Goal: Task Accomplishment & Management: Use online tool/utility

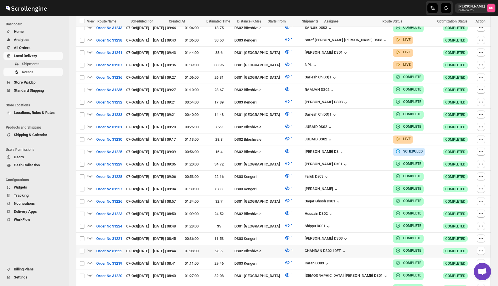
scroll to position [446, 0]
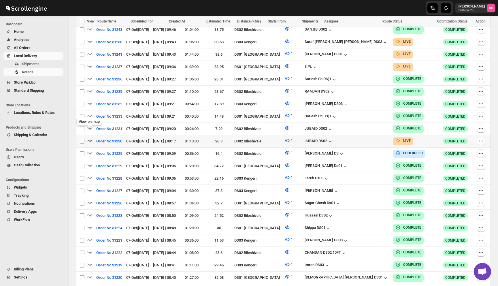
click at [90, 139] on icon "button" at bounding box center [90, 140] width 5 height 2
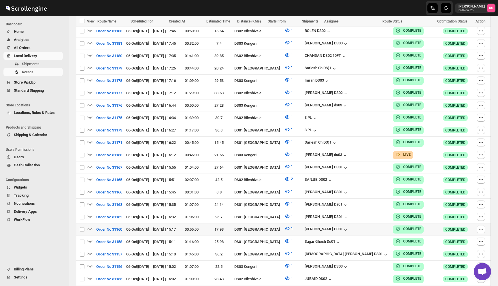
scroll to position [1072, 0]
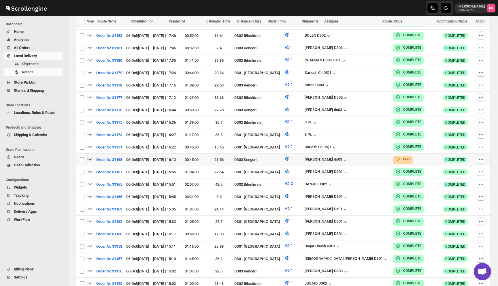
click at [90, 156] on icon "button" at bounding box center [90, 159] width 6 height 6
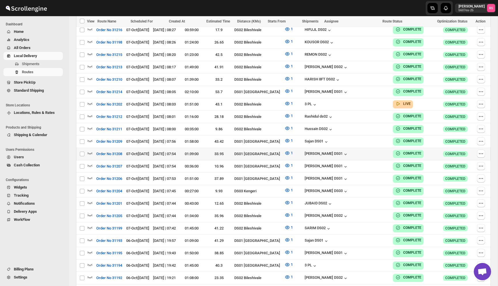
scroll to position [726, 0]
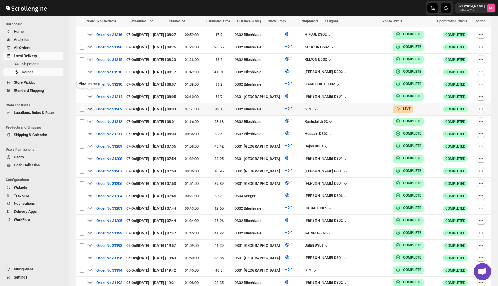
click at [88, 107] on icon "button" at bounding box center [90, 108] width 5 height 2
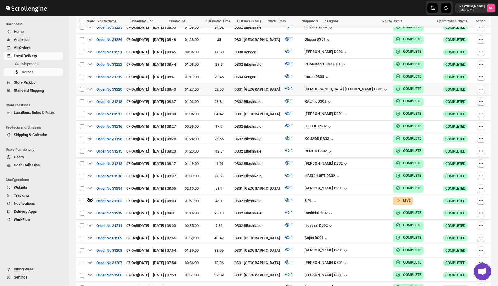
scroll to position [488, 0]
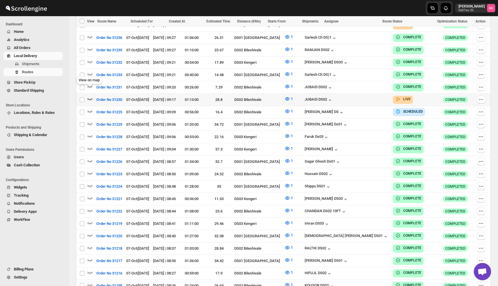
click at [90, 96] on icon "button" at bounding box center [90, 99] width 6 height 6
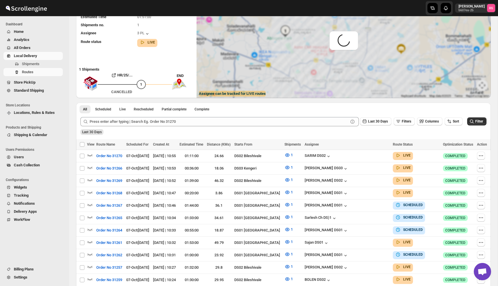
scroll to position [0, 0]
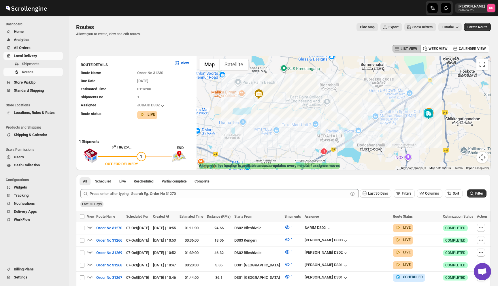
click at [430, 112] on img at bounding box center [429, 114] width 12 height 12
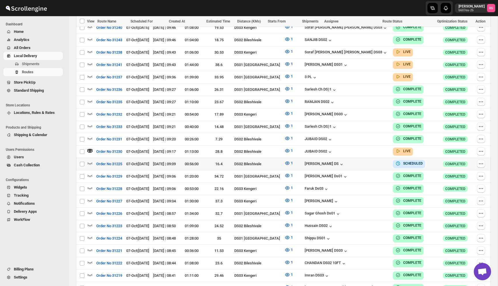
scroll to position [430, 0]
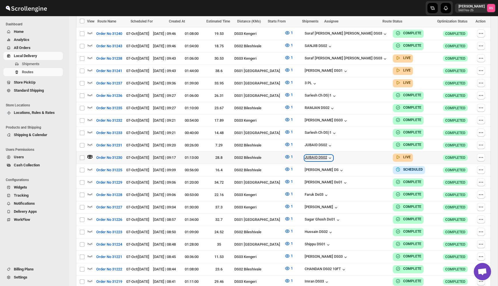
click at [333, 155] on icon "button" at bounding box center [330, 158] width 6 height 6
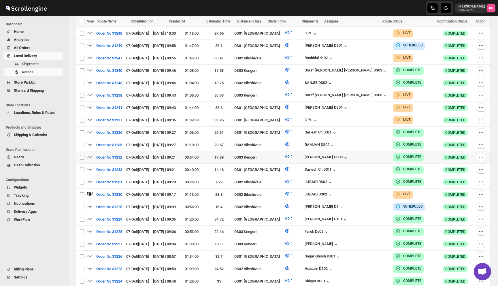
scroll to position [381, 0]
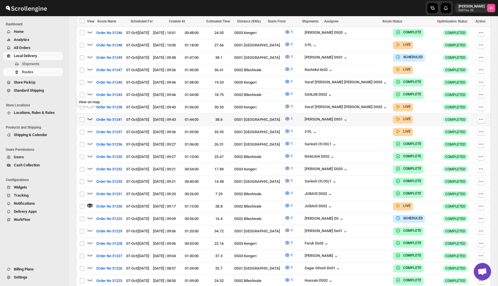
click at [90, 116] on icon "button" at bounding box center [90, 119] width 6 height 6
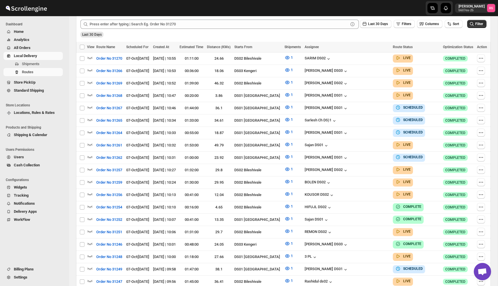
scroll to position [0, 0]
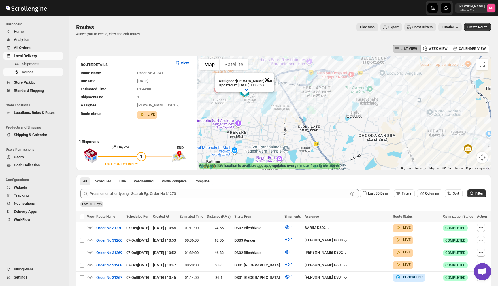
click at [268, 79] on button "Close" at bounding box center [267, 80] width 14 height 14
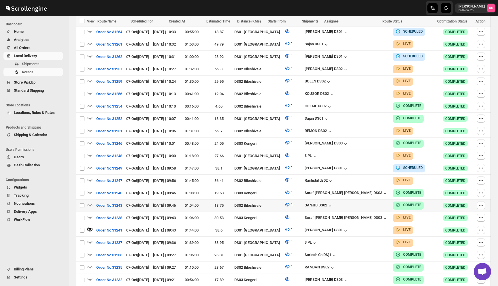
scroll to position [275, 0]
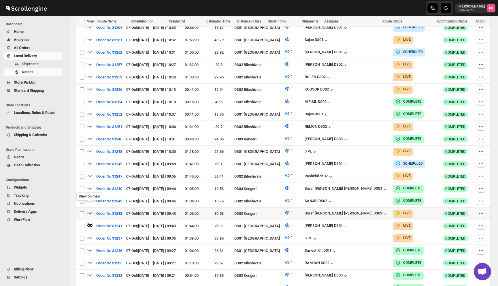
click at [92, 210] on icon "button" at bounding box center [90, 213] width 6 height 6
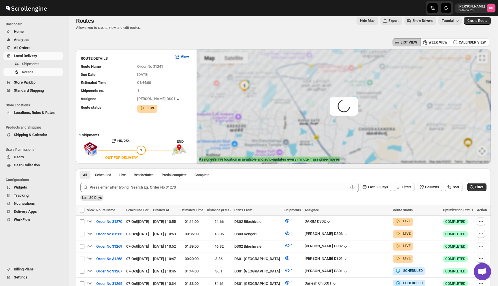
scroll to position [0, 0]
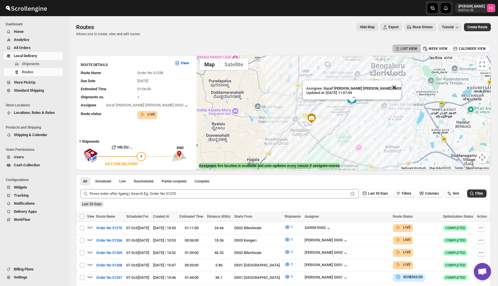
click at [387, 86] on button "Close" at bounding box center [394, 87] width 14 height 14
click at [354, 100] on img at bounding box center [352, 100] width 12 height 12
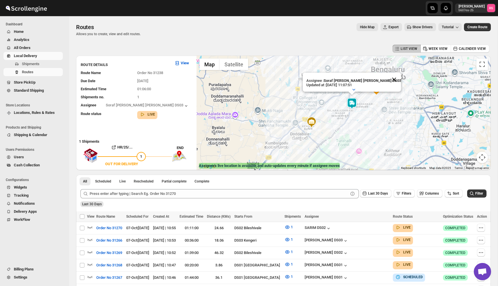
click at [387, 81] on button "Close" at bounding box center [394, 80] width 14 height 14
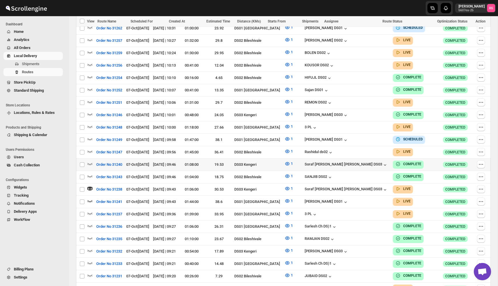
scroll to position [306, 0]
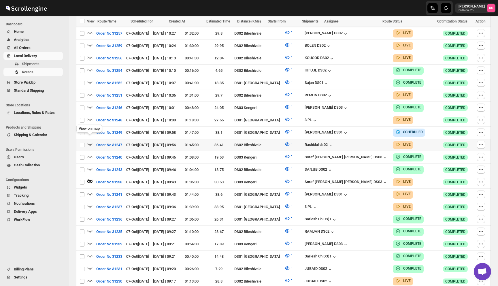
click at [92, 141] on icon "button" at bounding box center [90, 144] width 6 height 6
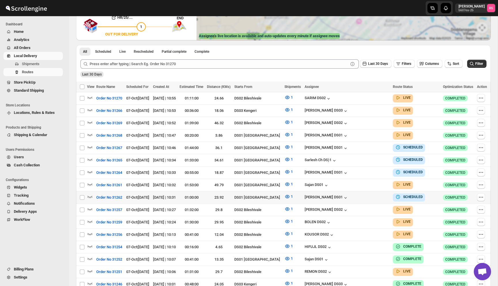
scroll to position [0, 0]
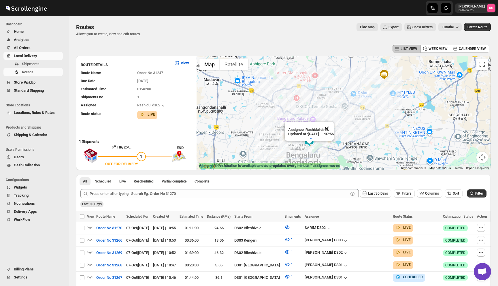
click at [334, 127] on button "Close" at bounding box center [327, 129] width 14 height 14
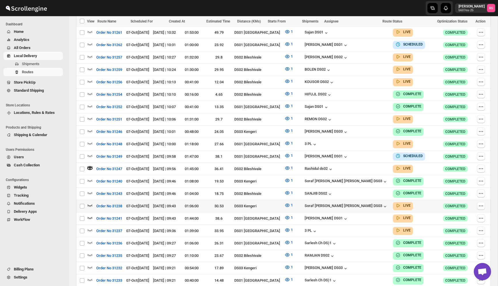
scroll to position [277, 0]
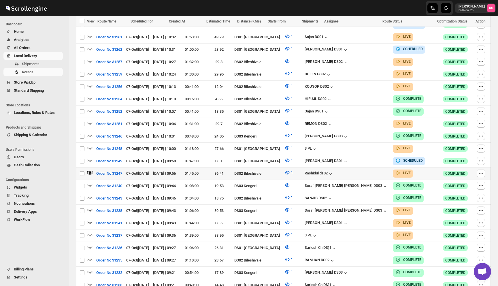
click at [91, 170] on icon "button" at bounding box center [90, 173] width 6 height 6
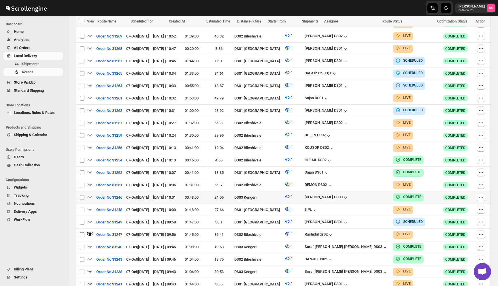
scroll to position [218, 0]
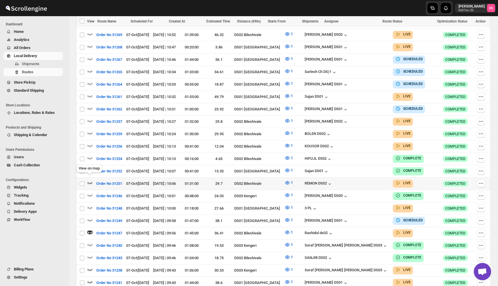
click at [88, 182] on icon "button" at bounding box center [90, 183] width 5 height 2
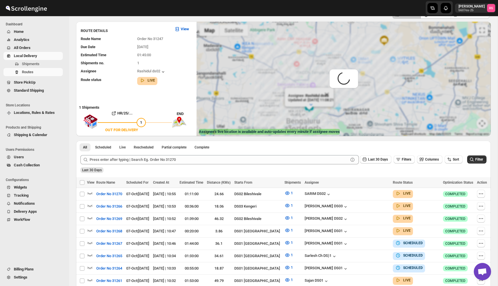
scroll to position [0, 0]
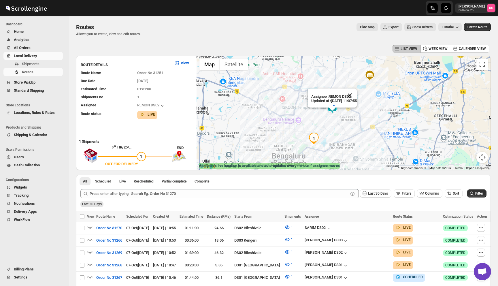
click at [357, 94] on button "Close" at bounding box center [350, 95] width 14 height 14
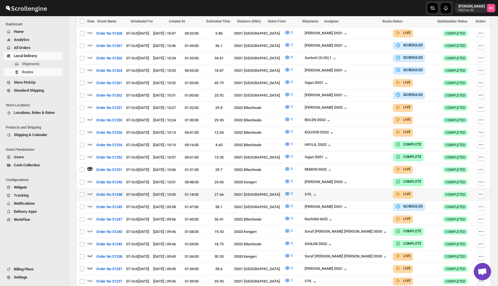
scroll to position [213, 0]
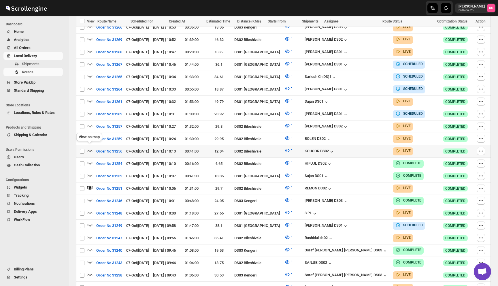
click at [89, 148] on icon "button" at bounding box center [90, 151] width 6 height 6
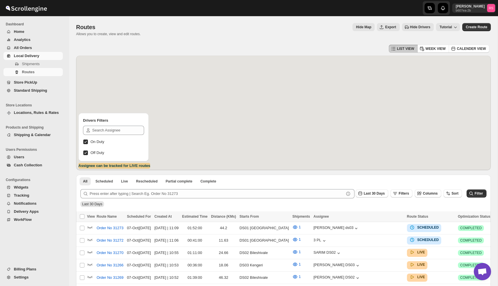
scroll to position [7, 0]
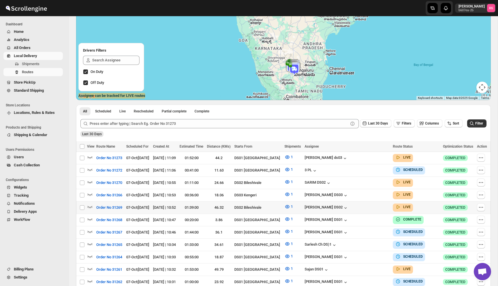
scroll to position [80, 0]
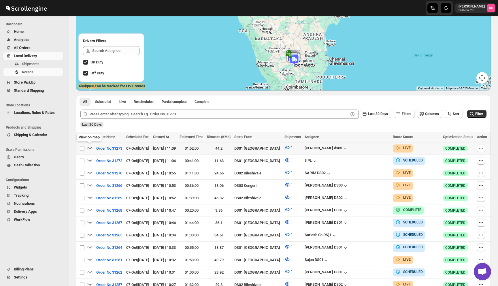
click at [91, 148] on icon "button" at bounding box center [90, 148] width 5 height 2
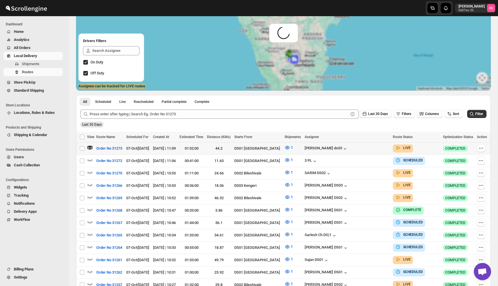
scroll to position [0, 0]
